Goal: Find specific page/section: Find specific page/section

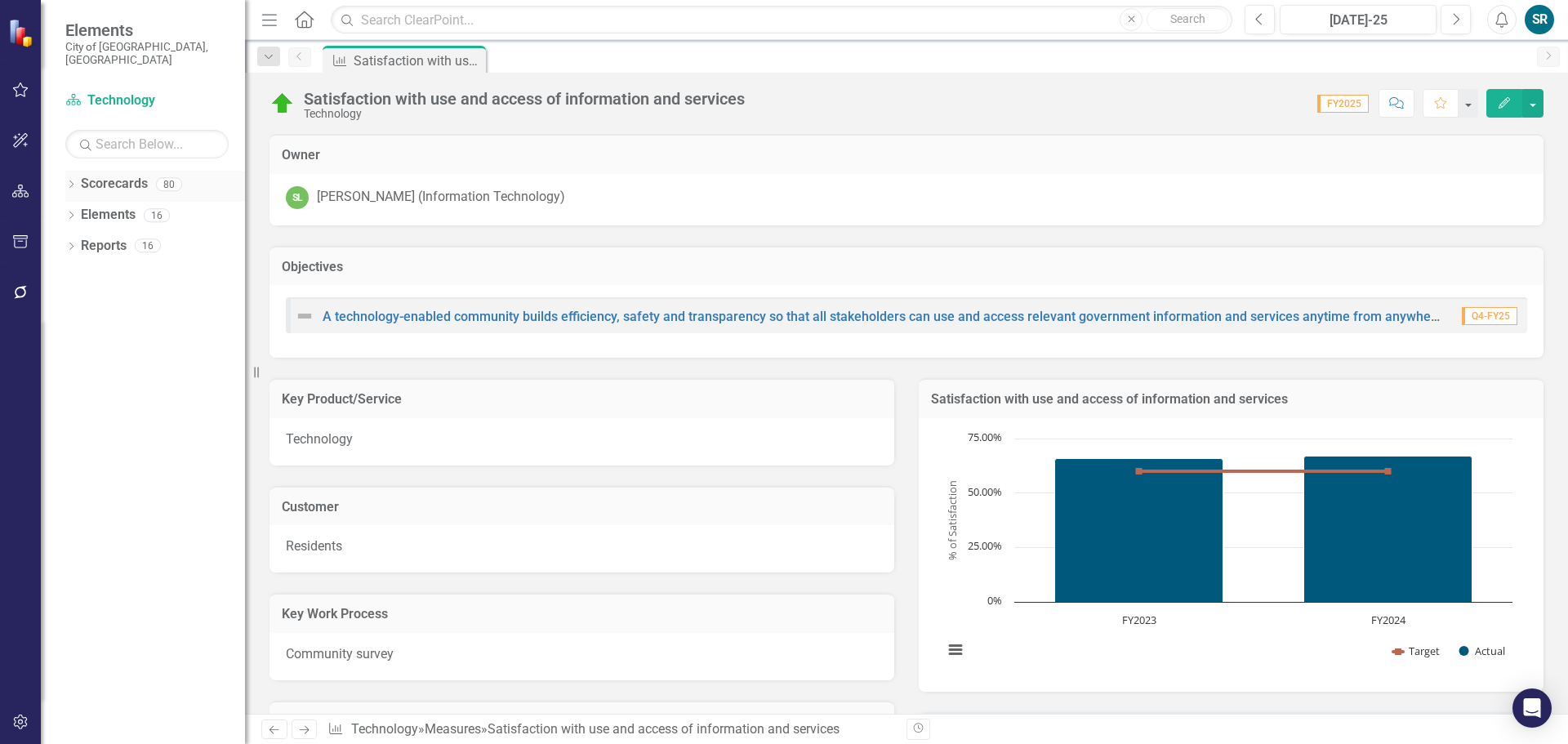
click at [134, 175] on link "Scorecards" at bounding box center [114, 184] width 67 height 19
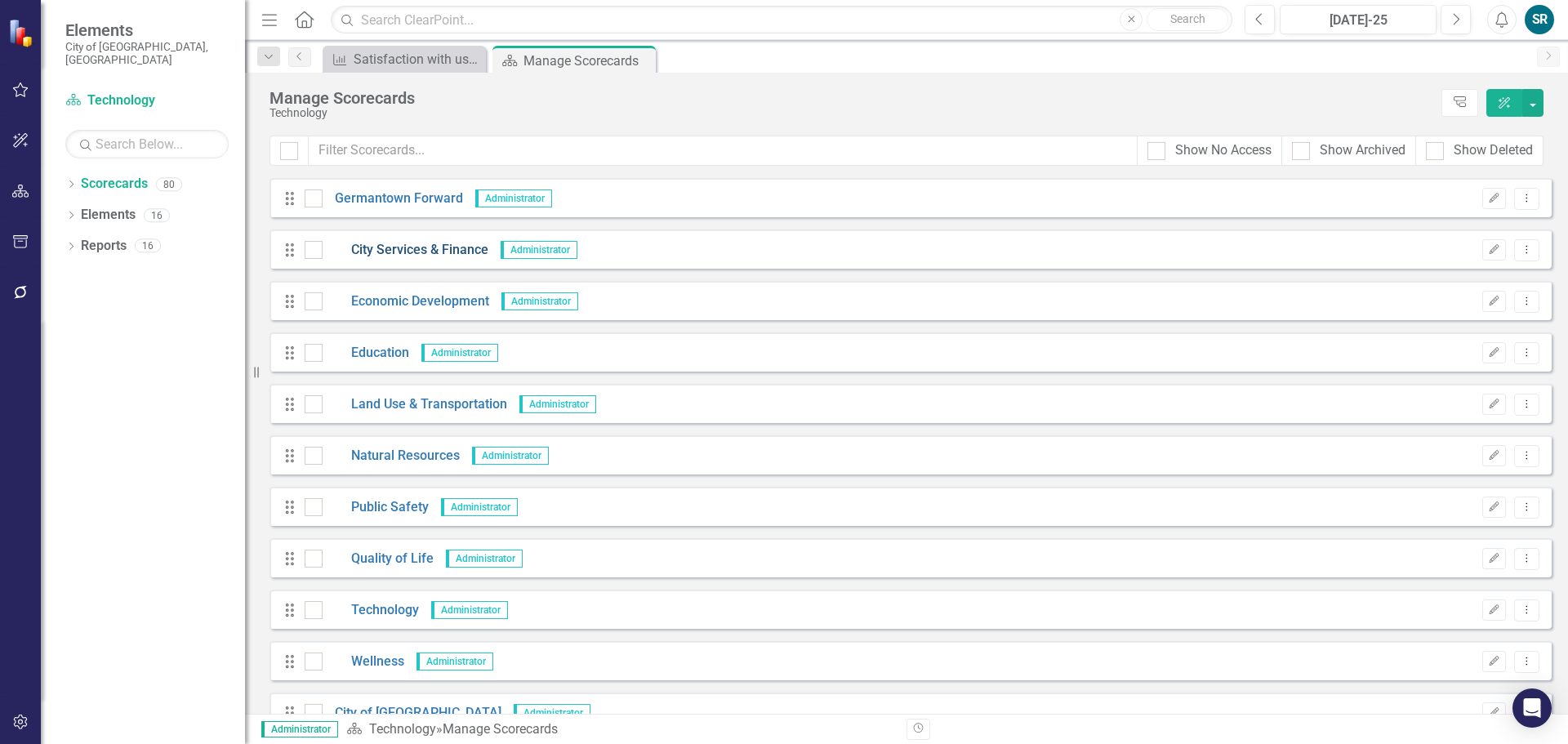
click at [391, 248] on link "City Services & Finance" at bounding box center [405, 250] width 165 height 19
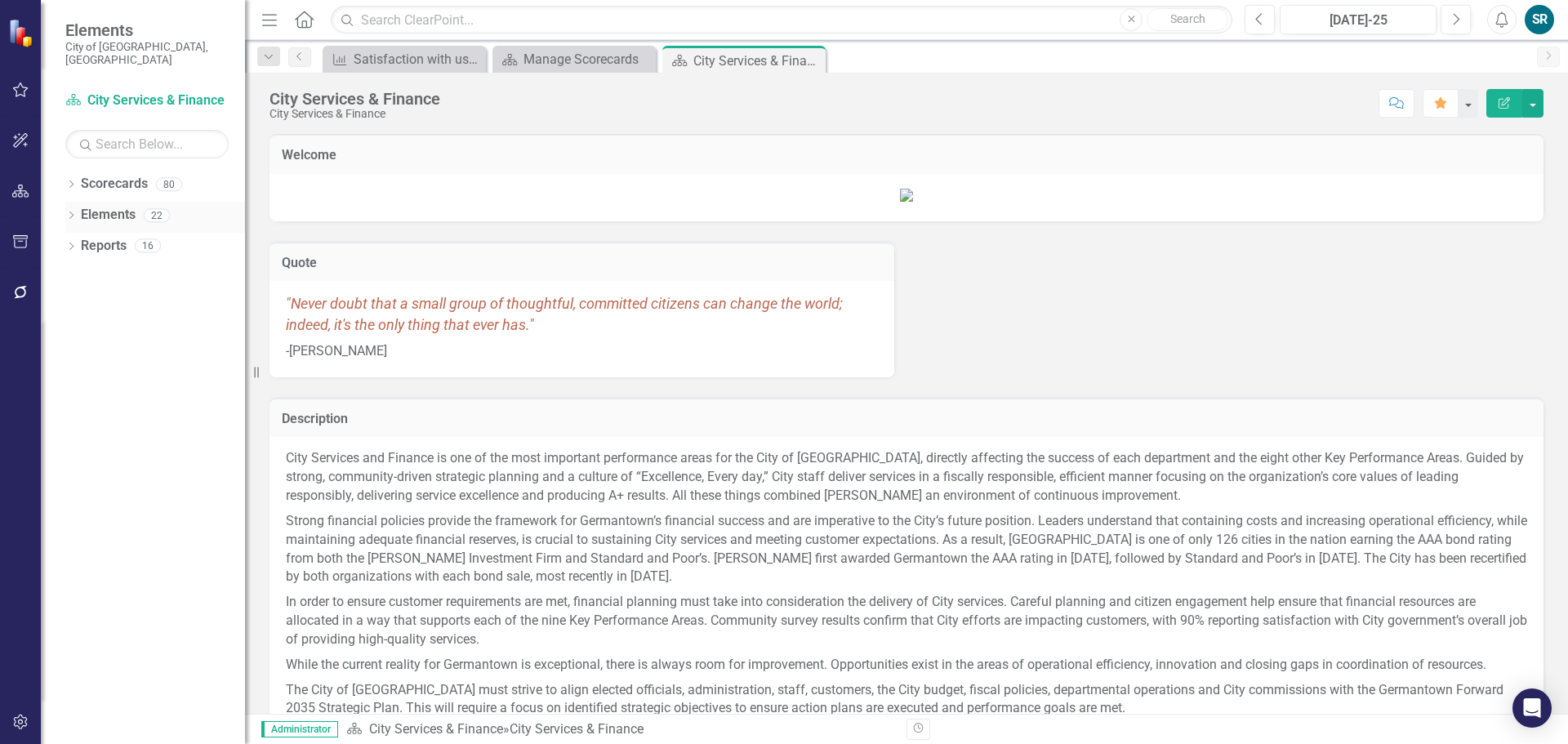
click at [95, 206] on link "Elements" at bounding box center [108, 215] width 55 height 19
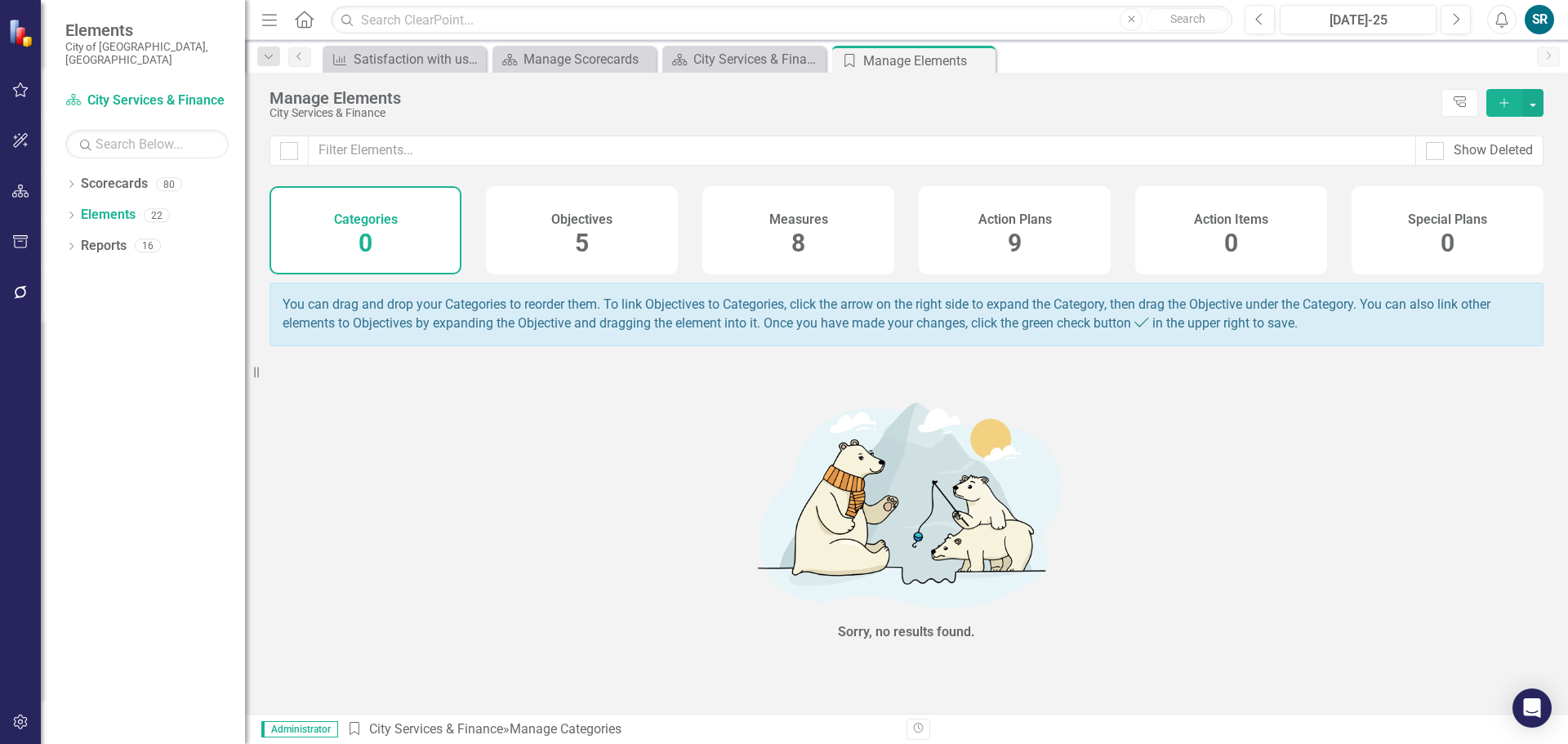
click at [805, 240] on span "8" at bounding box center [798, 243] width 14 height 29
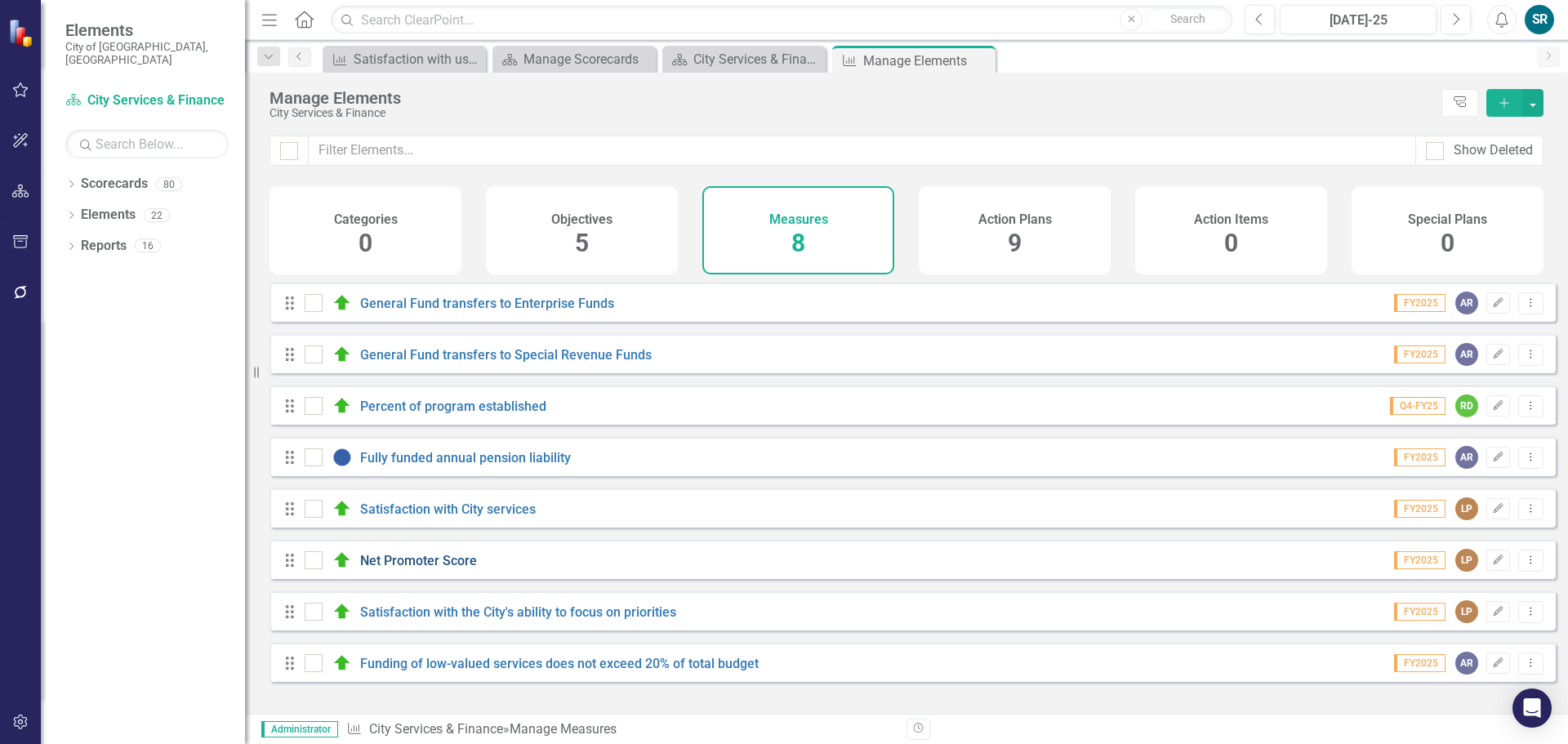
click at [437, 568] on link "Net Promoter Score" at bounding box center [419, 561] width 117 height 15
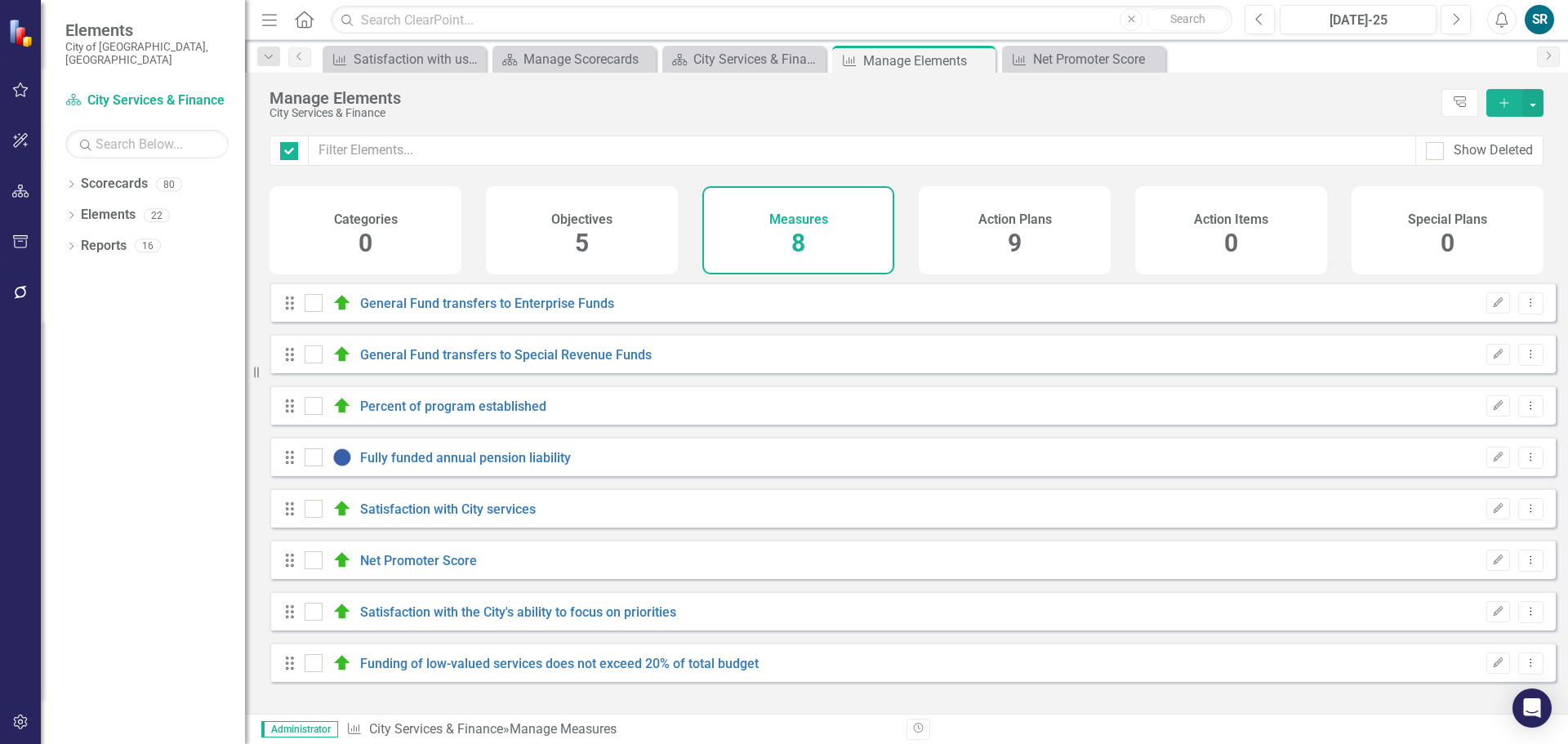
checkbox input "false"
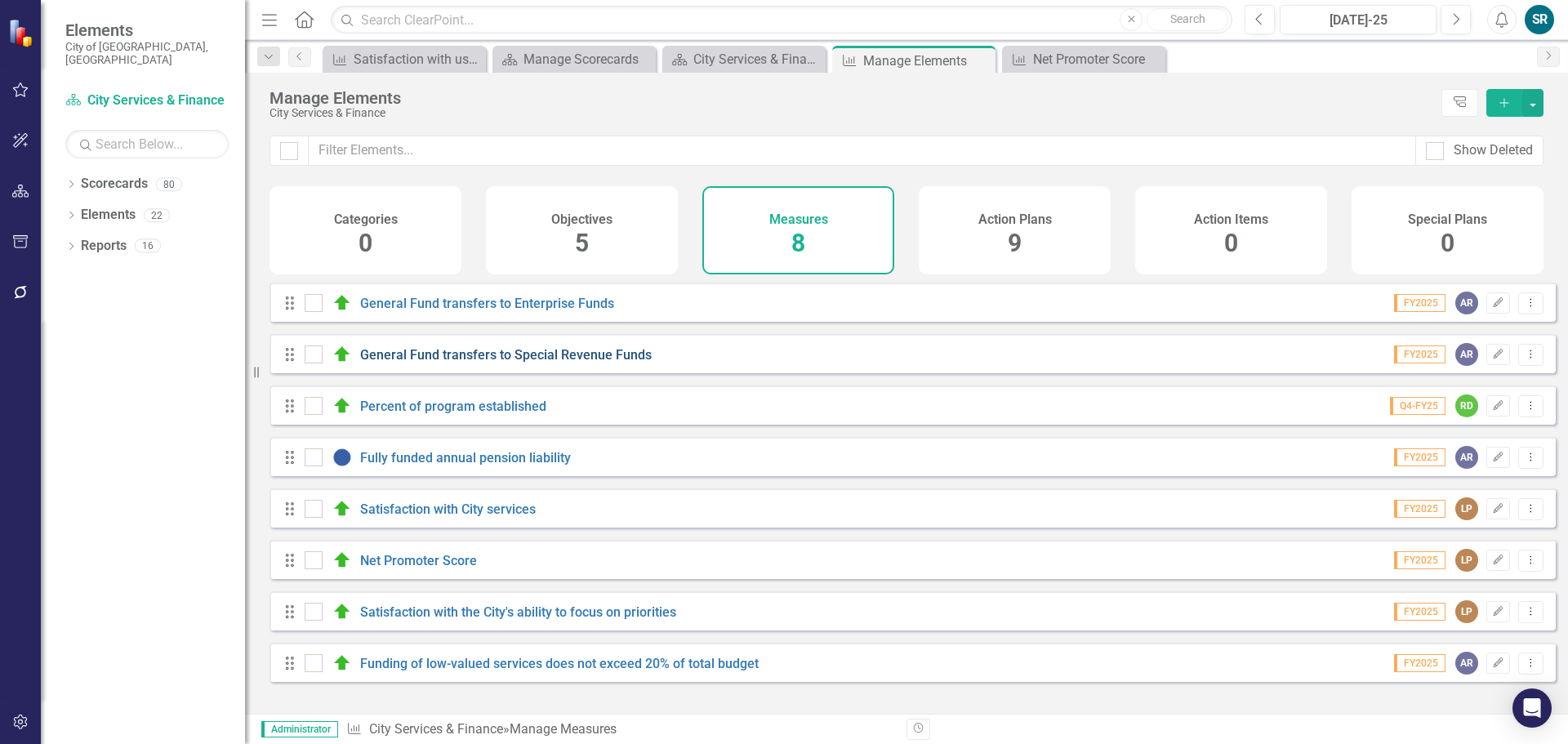
click at [406, 362] on link "General Fund transfers to Special Revenue Funds" at bounding box center [507, 355] width 292 height 15
click at [508, 311] on link "General Fund transfers to Enterprise Funds" at bounding box center [487, 304] width 254 height 15
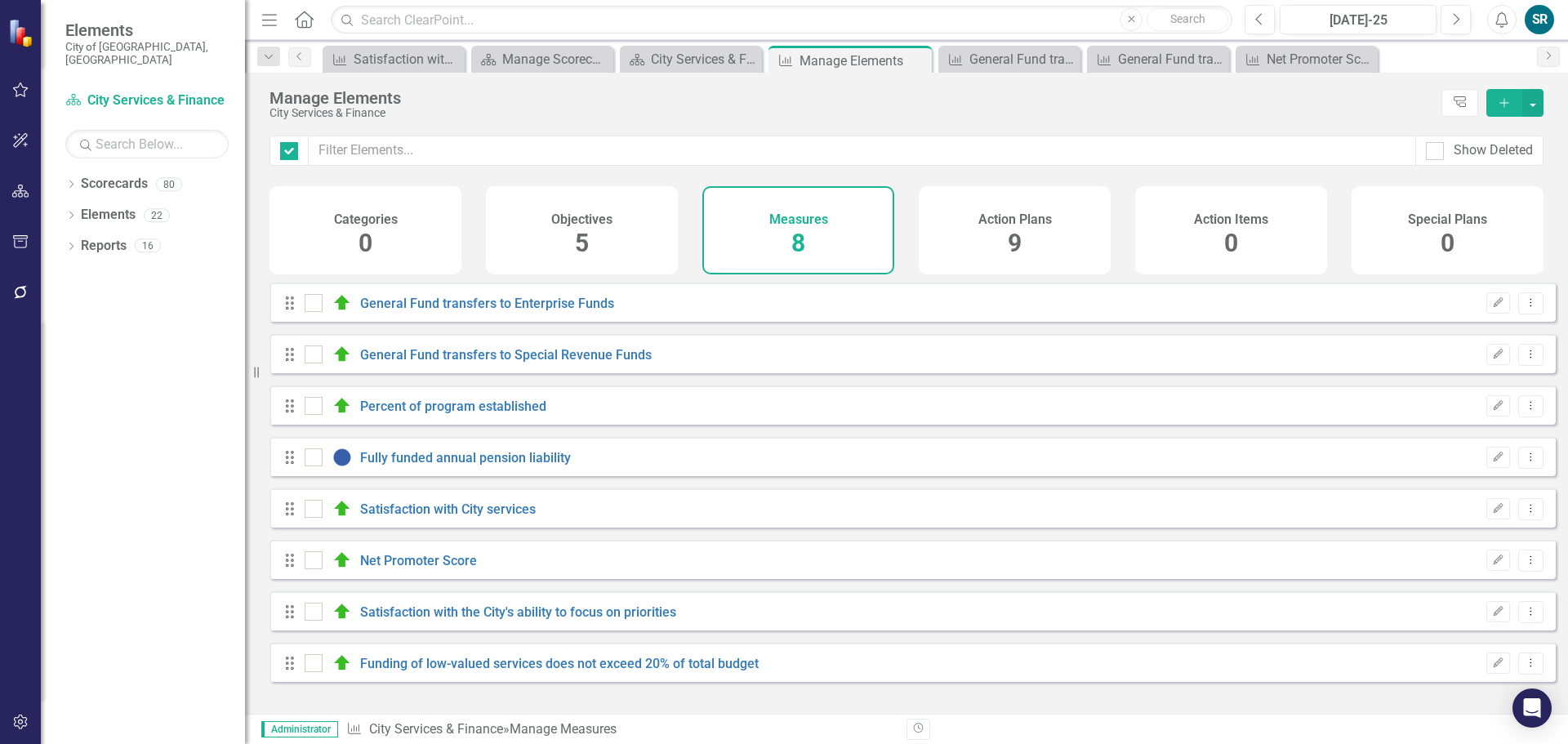
checkbox input "false"
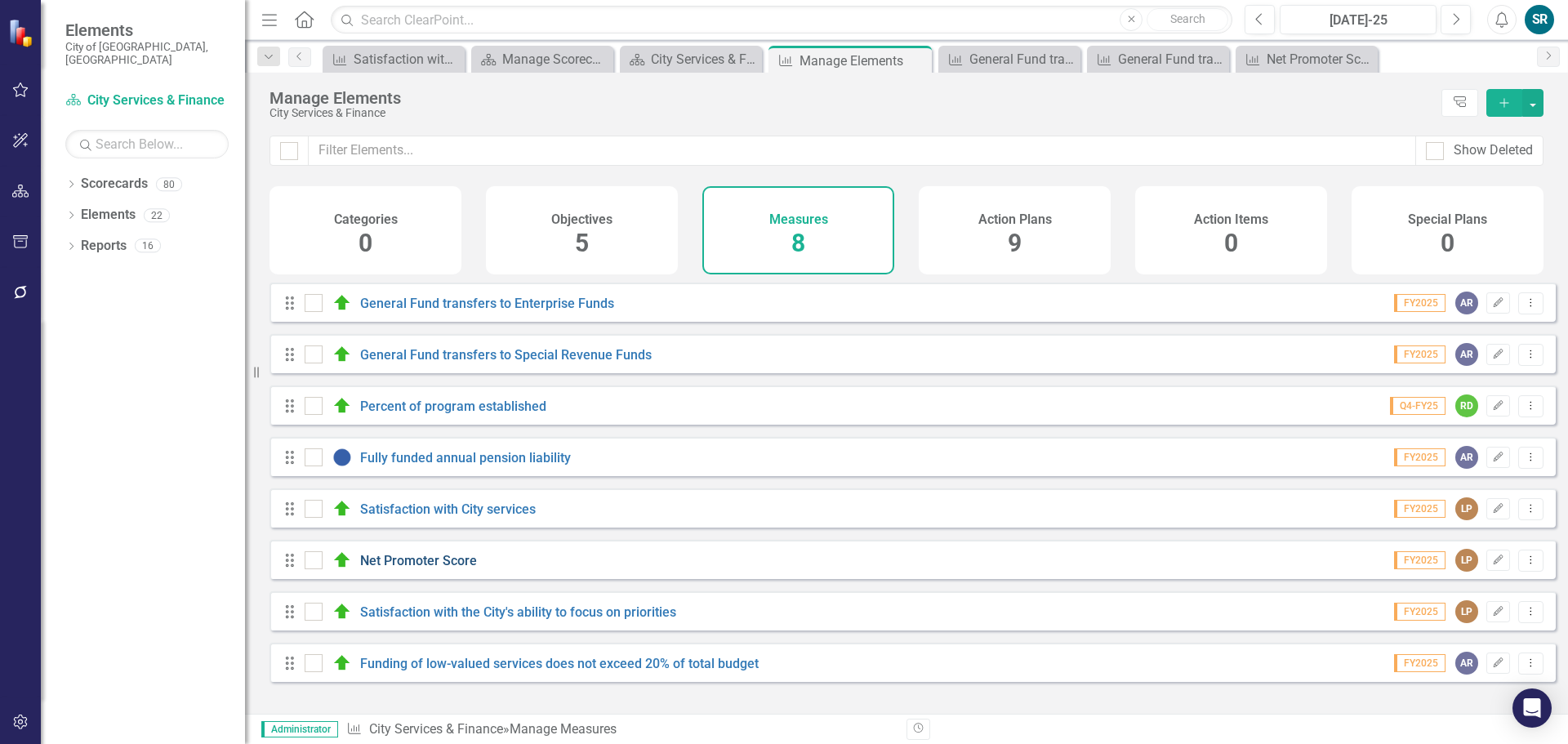
click at [456, 568] on link "Net Promoter Score" at bounding box center [419, 561] width 117 height 15
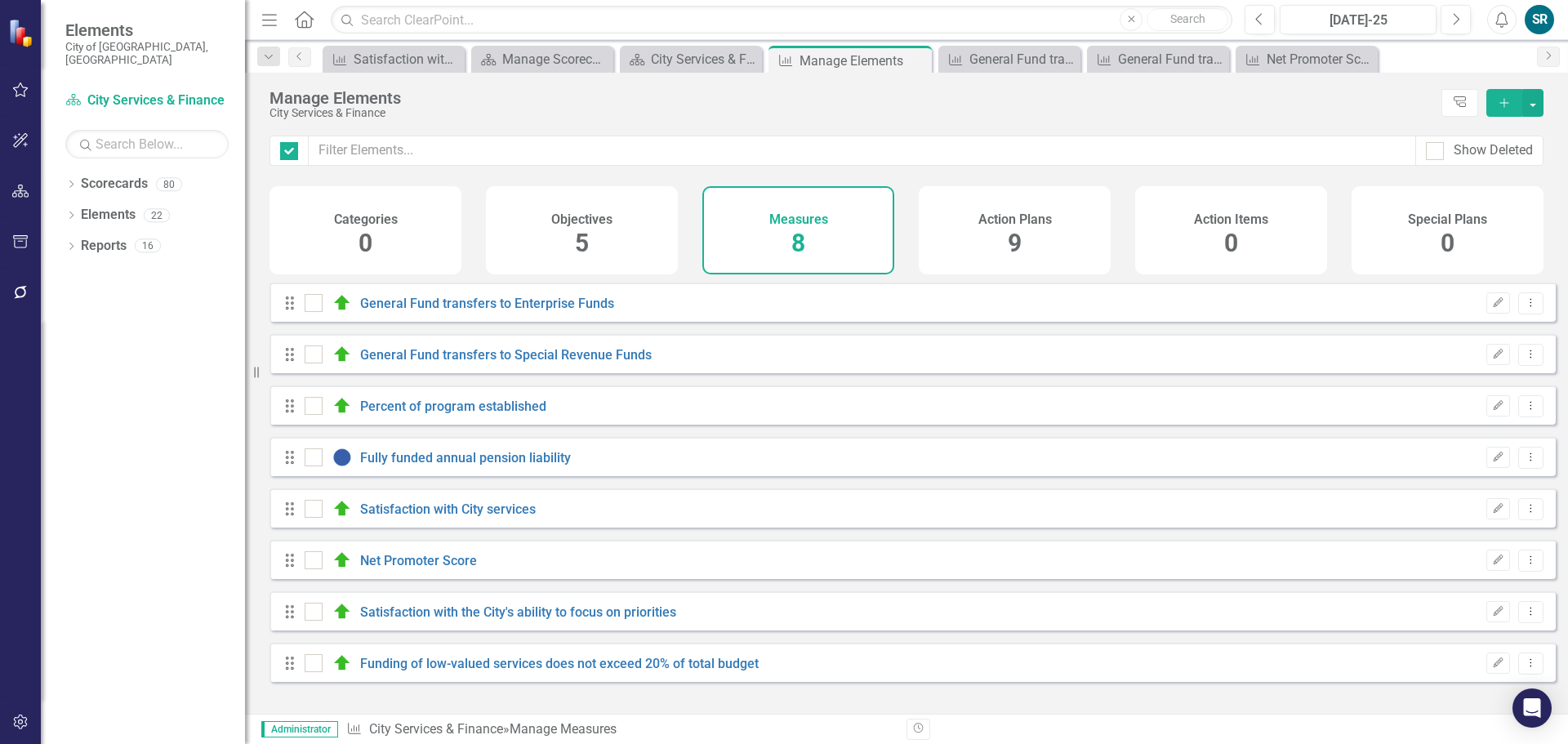
checkbox input "false"
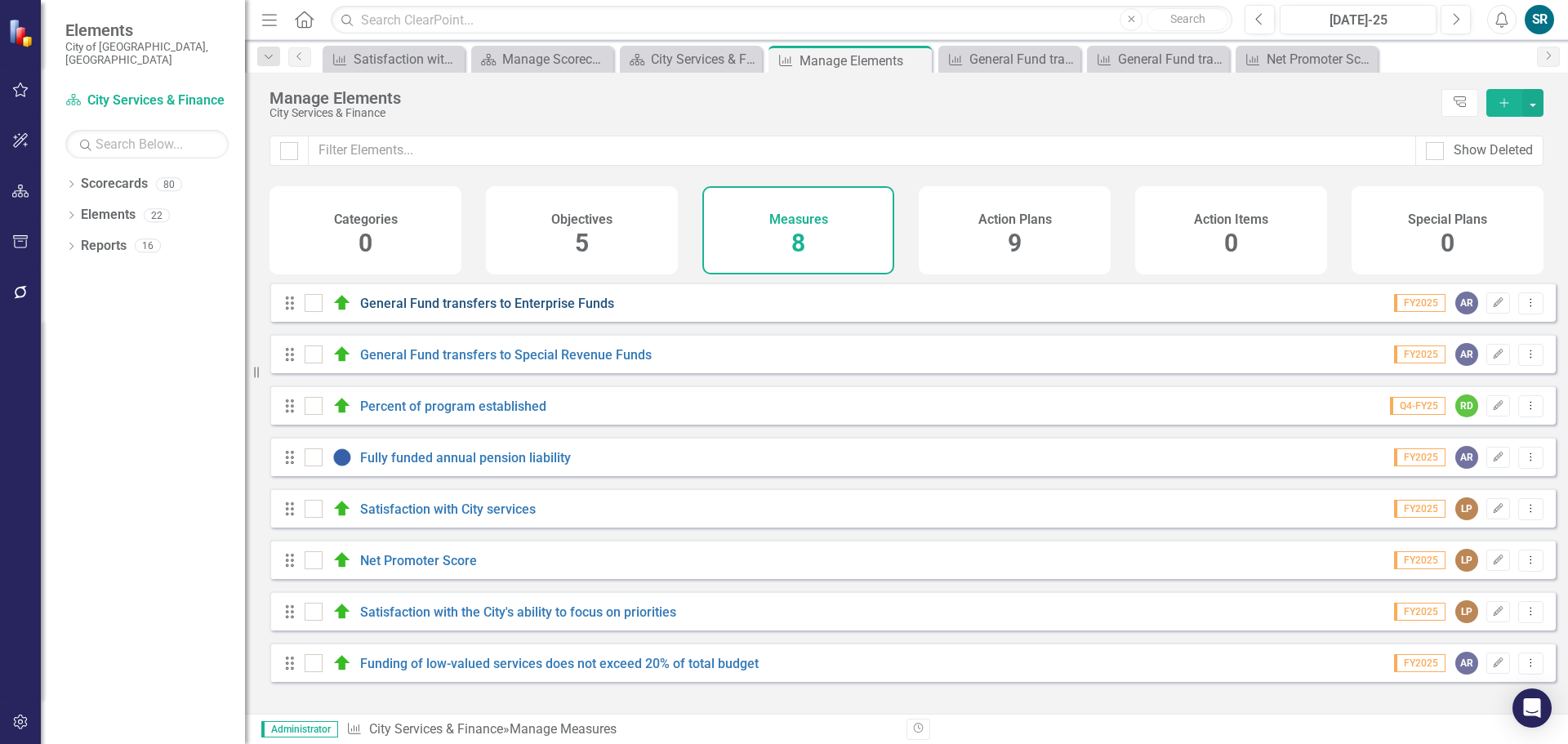
click at [438, 310] on link "General Fund transfers to Enterprise Funds" at bounding box center [487, 304] width 254 height 15
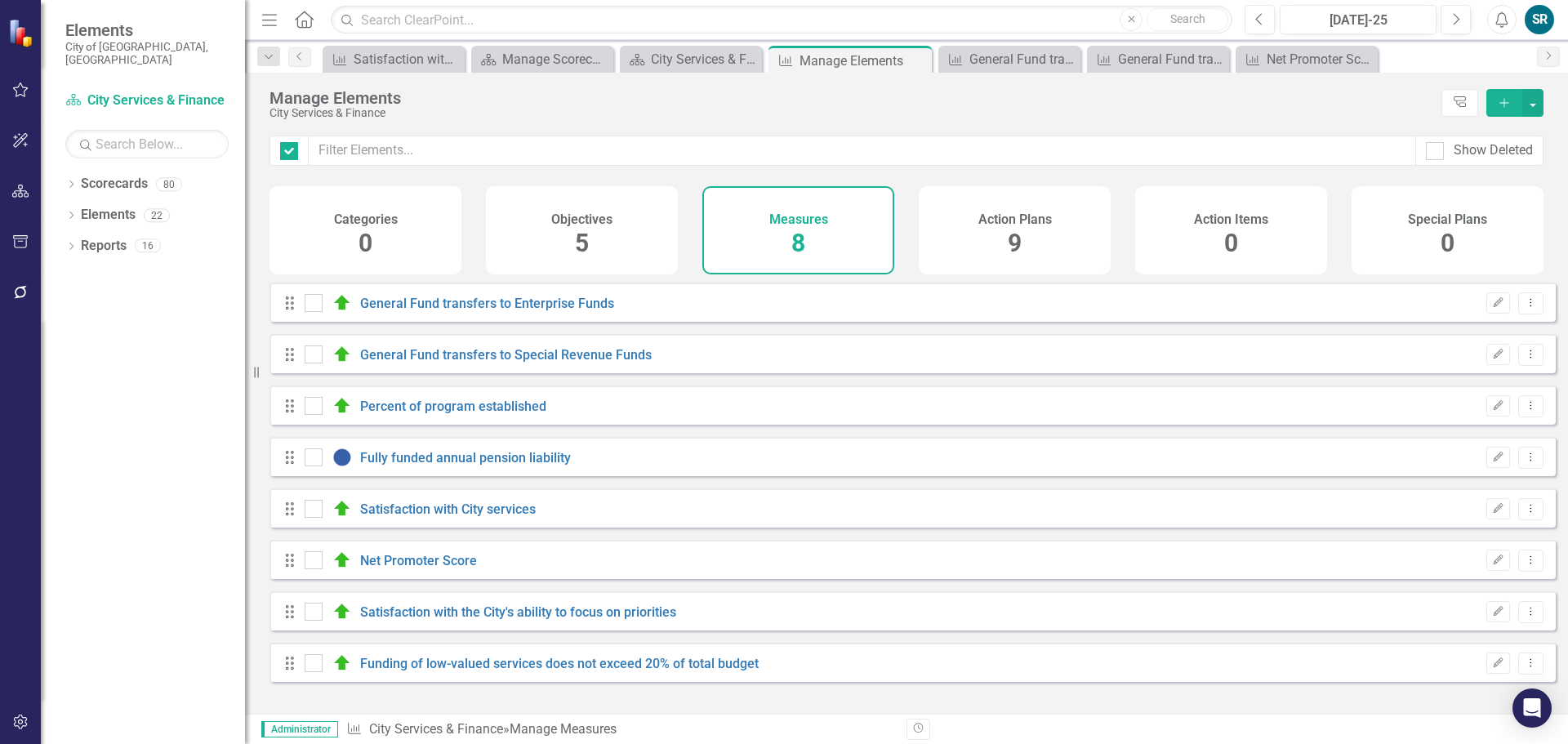
checkbox input "false"
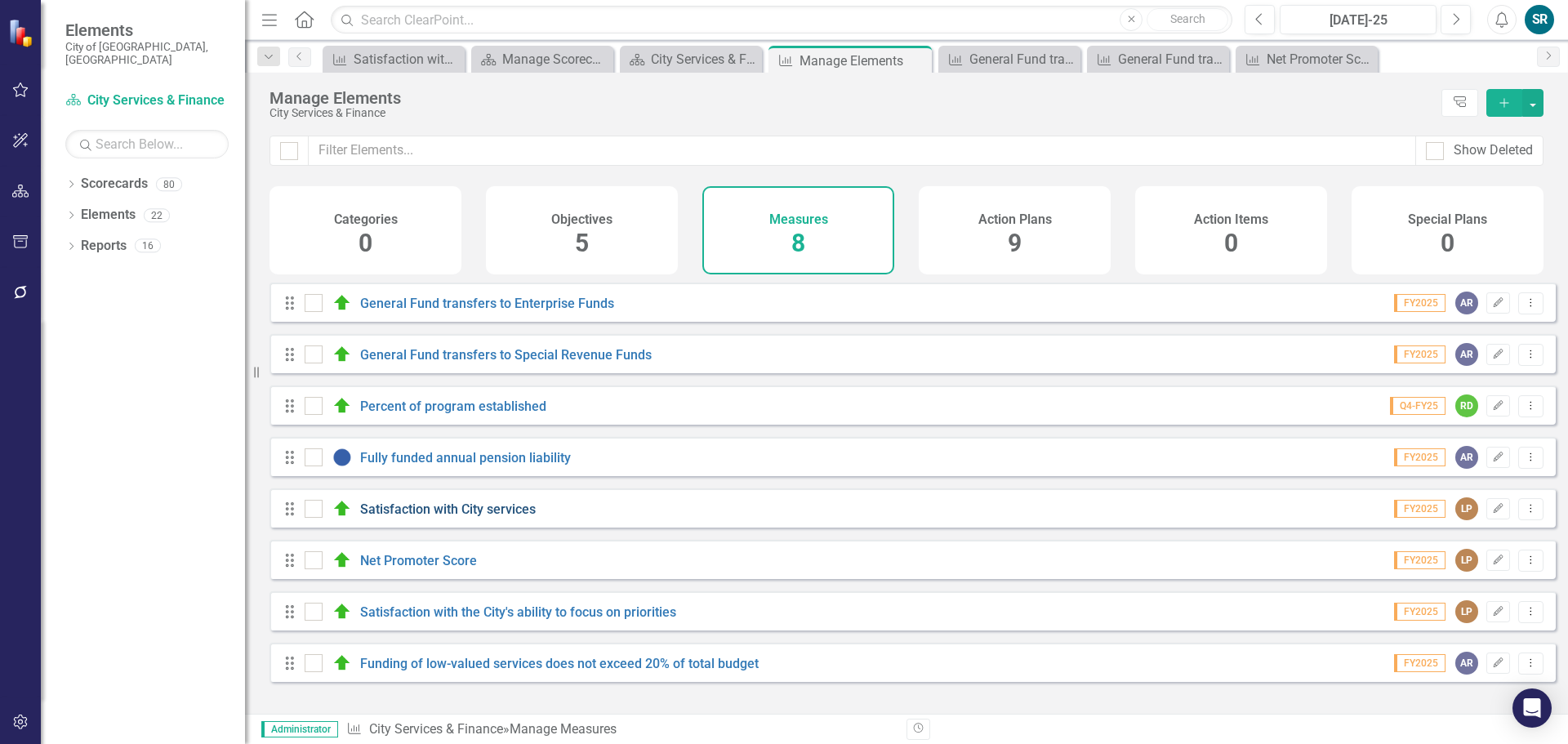
click at [429, 517] on link "Satisfaction with City services" at bounding box center [448, 509] width 176 height 15
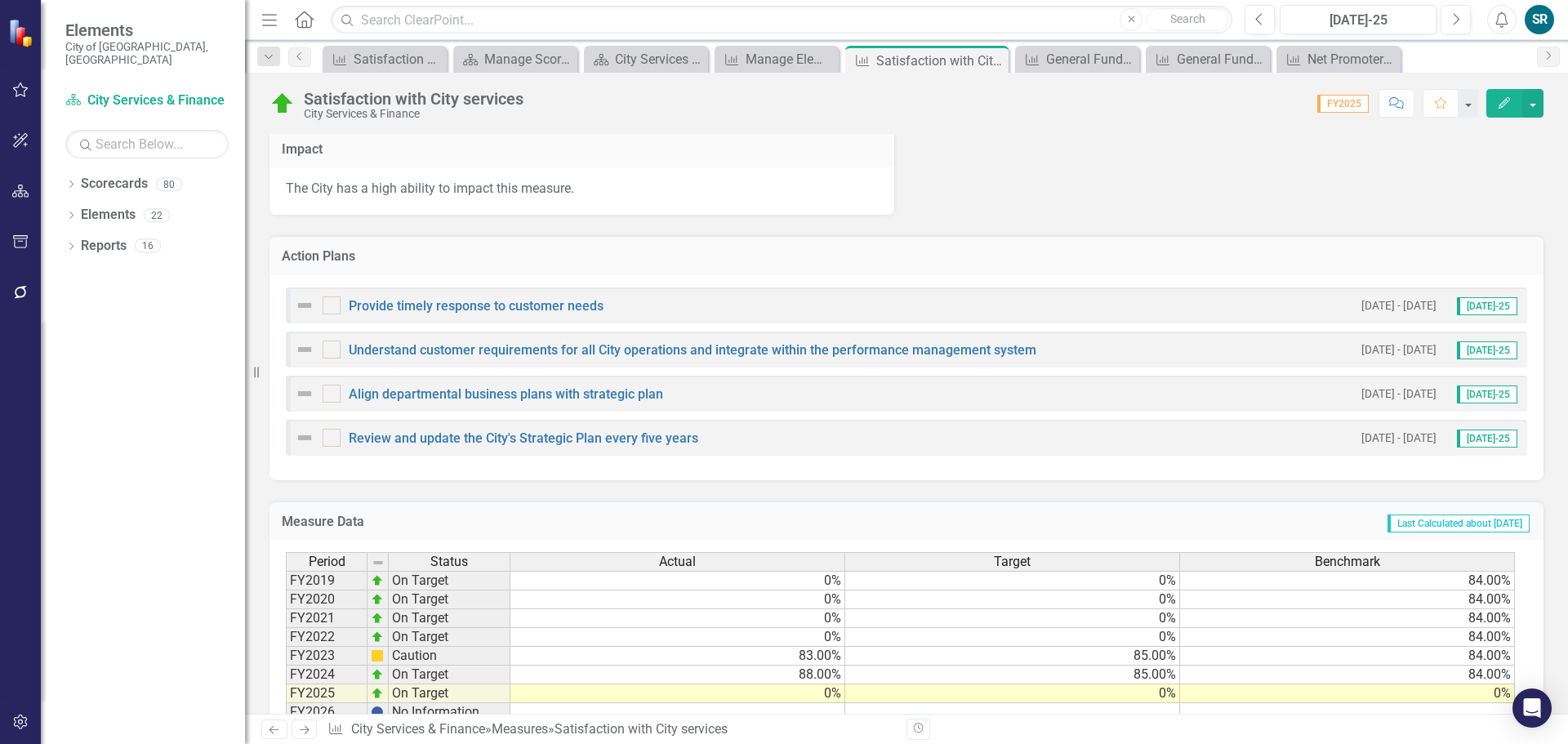
scroll to position [999, 0]
